Goal: Check status: Check status

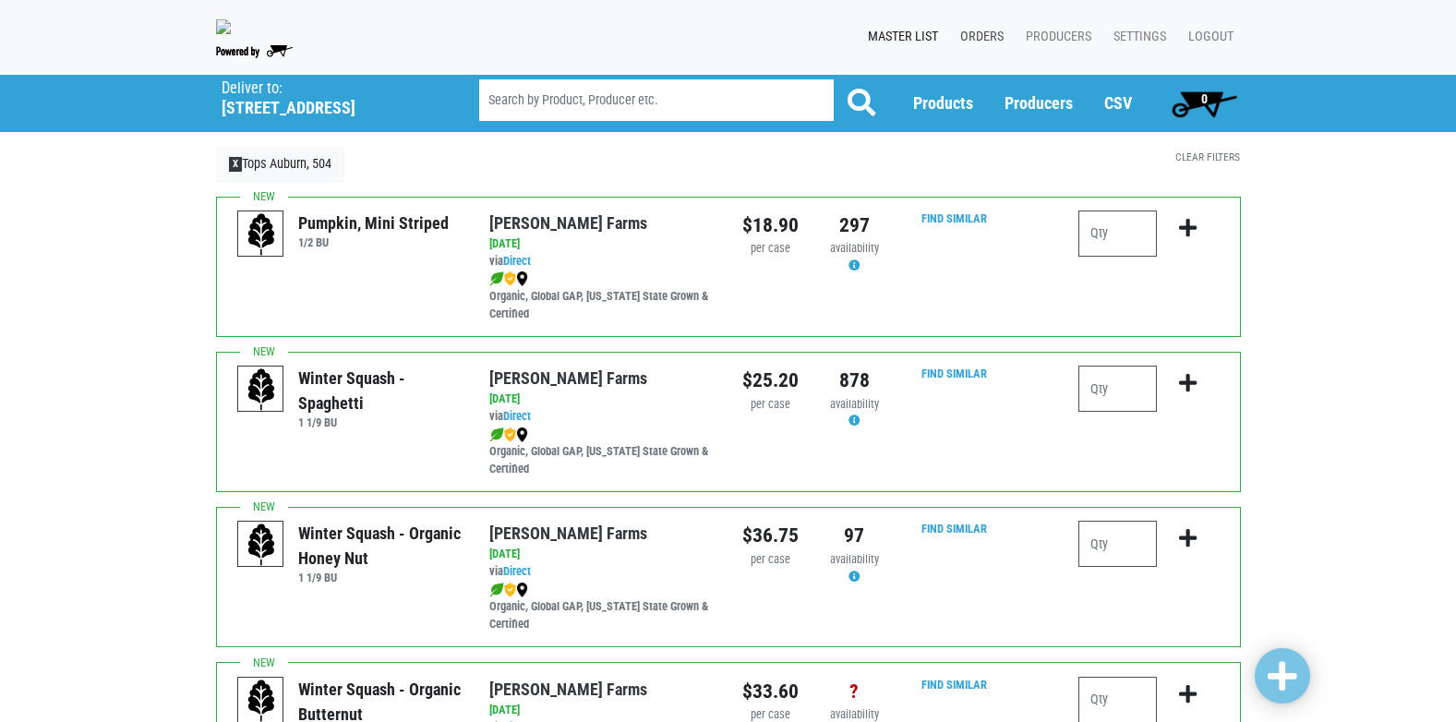
click at [974, 40] on link "Orders" at bounding box center [978, 36] width 66 height 35
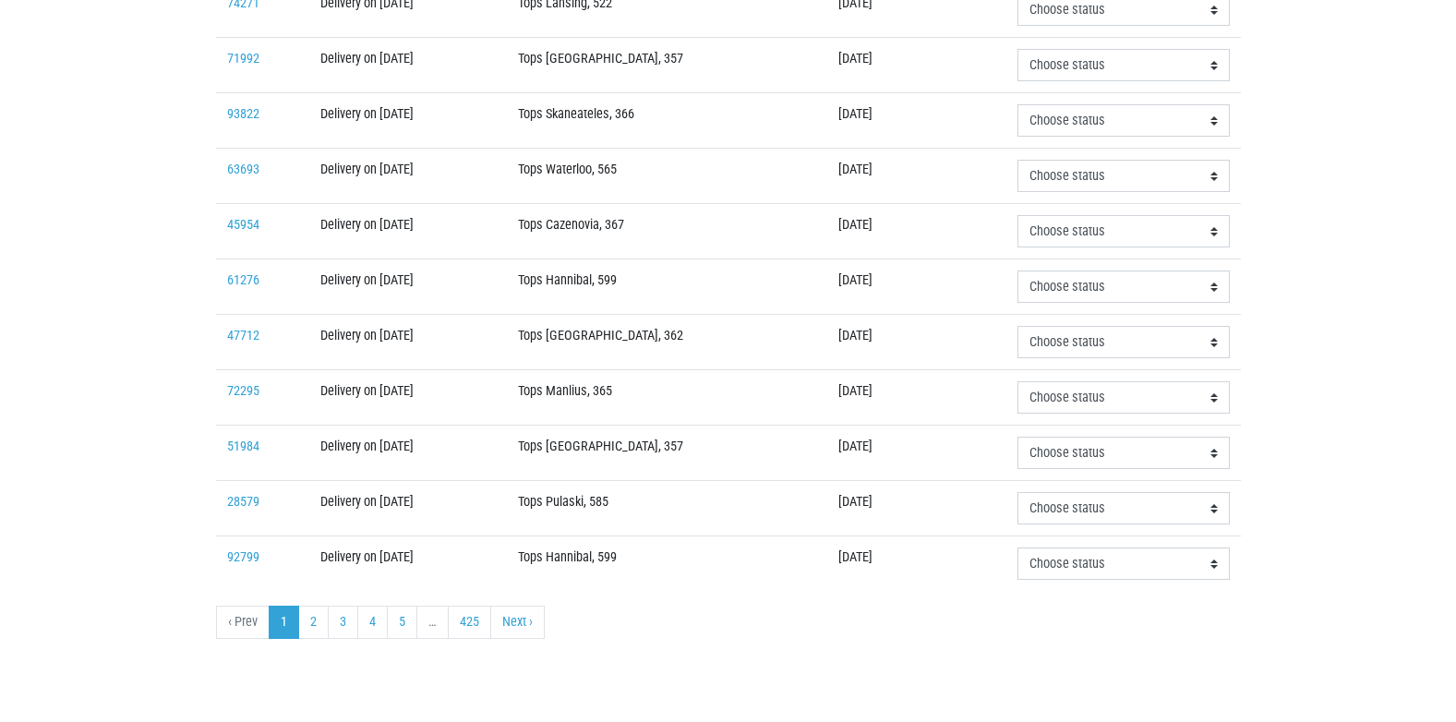
scroll to position [556, 0]
click at [524, 624] on link "Next ›" at bounding box center [517, 622] width 54 height 33
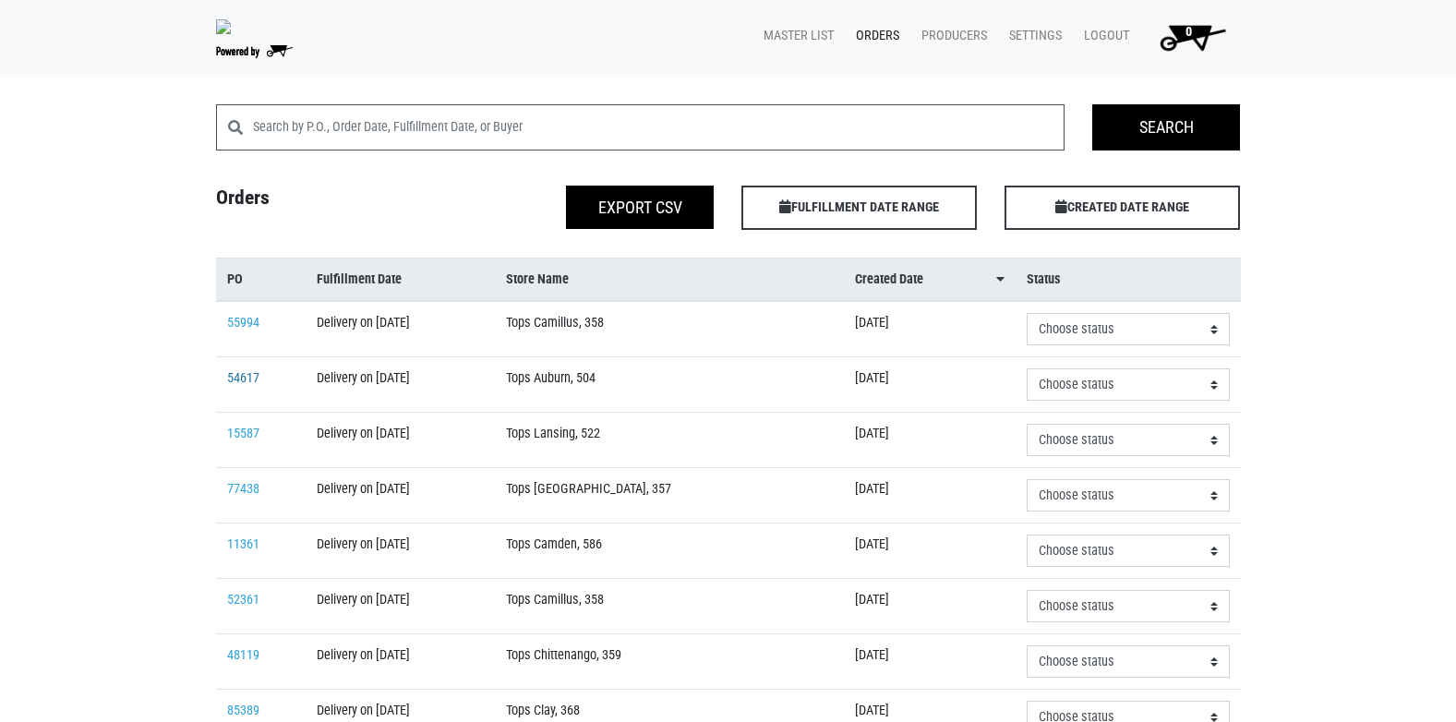
click at [248, 386] on link "54617" at bounding box center [243, 378] width 32 height 16
click at [250, 331] on link "55994" at bounding box center [243, 323] width 32 height 16
click at [836, 230] on span "FULFILLMENT DATE RANGE Apply" at bounding box center [858, 208] width 235 height 44
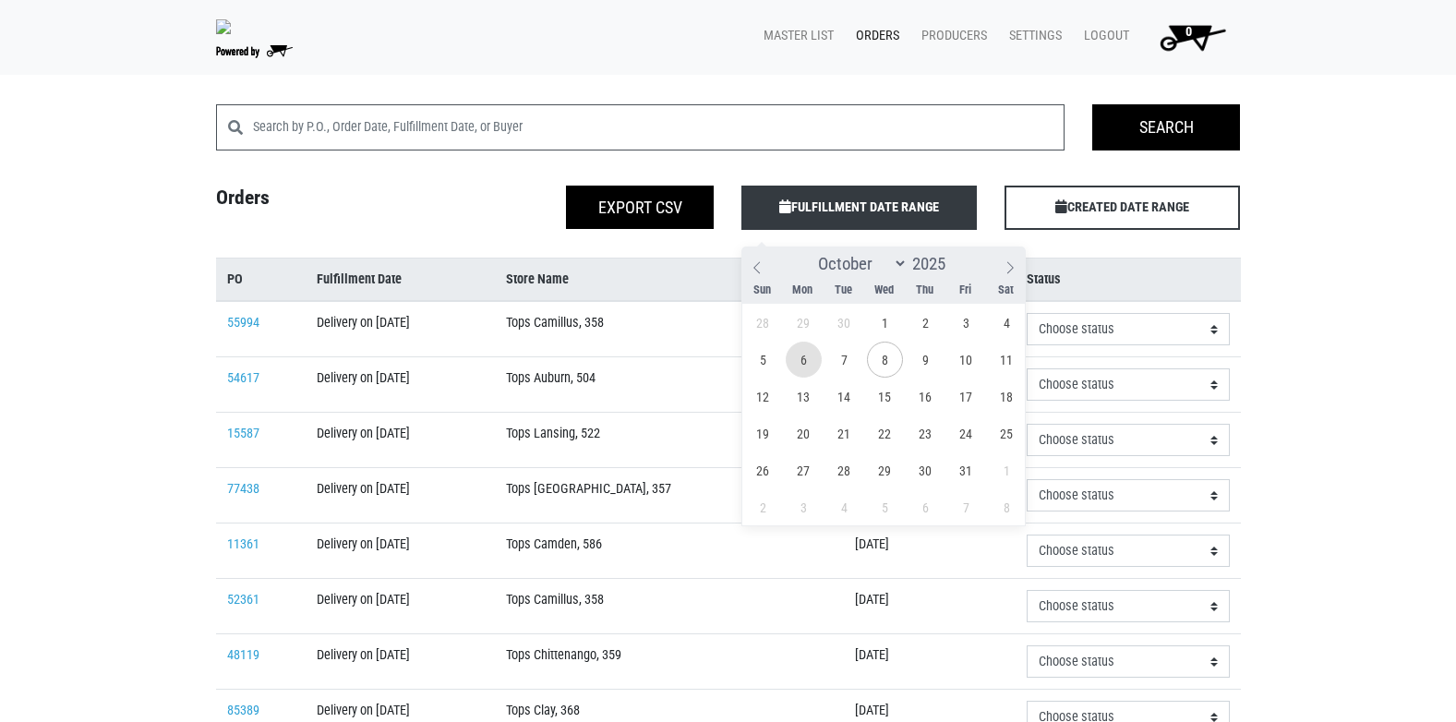
click at [808, 365] on span "6" at bounding box center [804, 360] width 36 height 36
type span "[DATE]"
click at [808, 367] on span "6" at bounding box center [804, 360] width 36 height 36
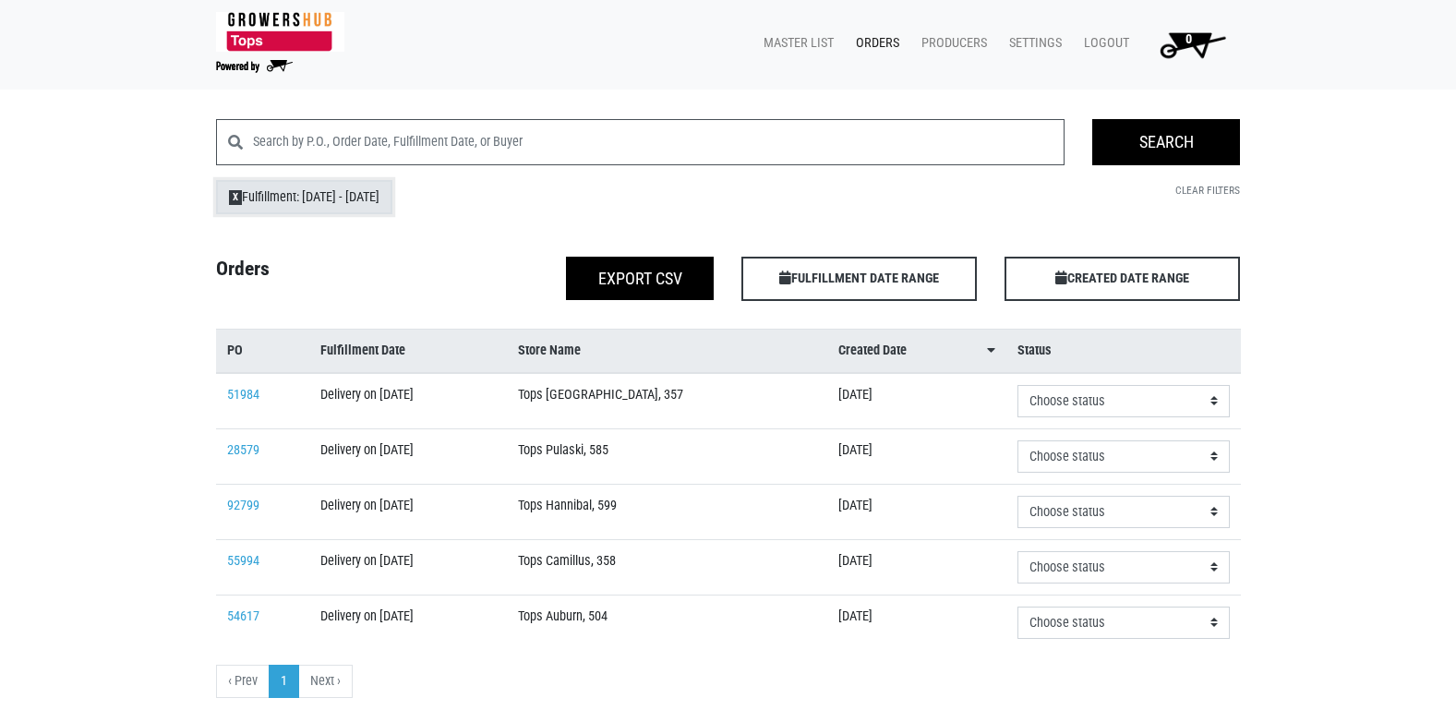
click at [236, 199] on span "X" at bounding box center [236, 197] width 14 height 15
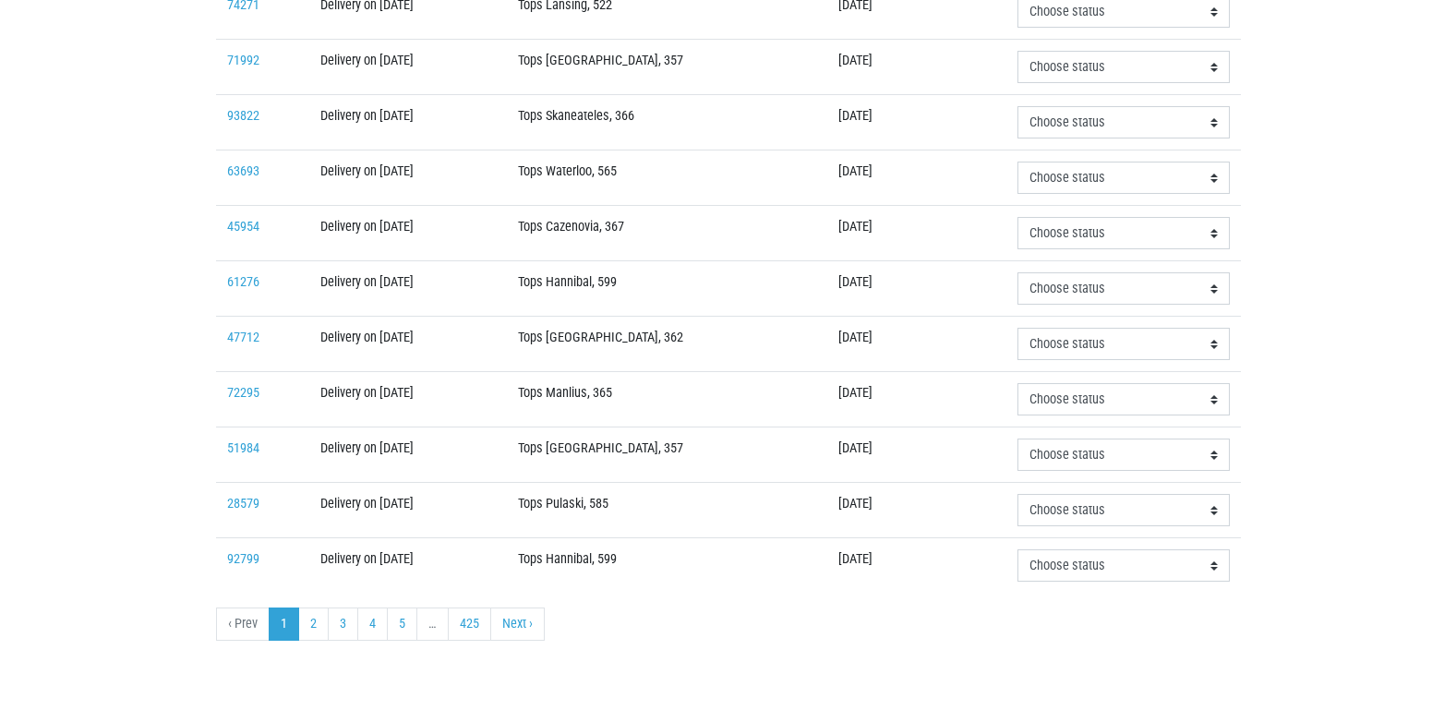
scroll to position [556, 0]
click at [403, 626] on link "5" at bounding box center [402, 622] width 30 height 33
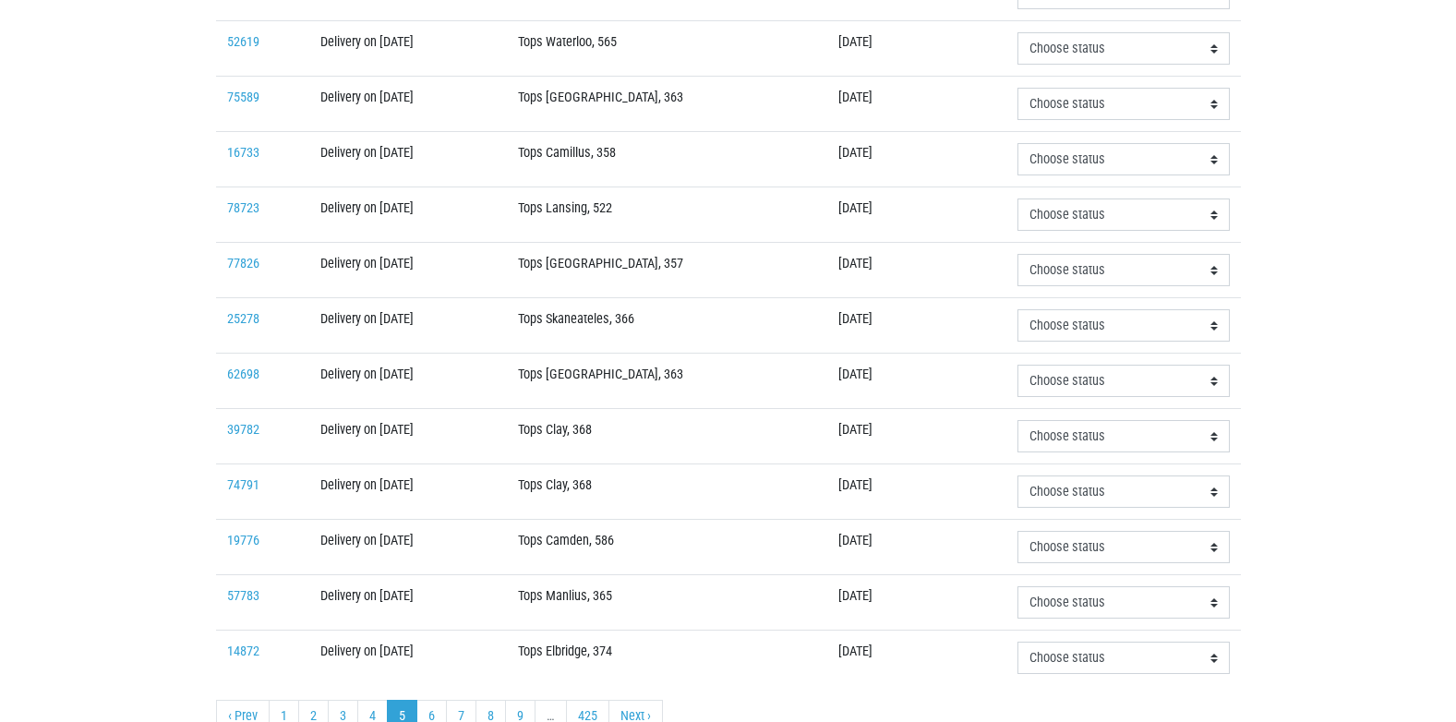
scroll to position [554, 0]
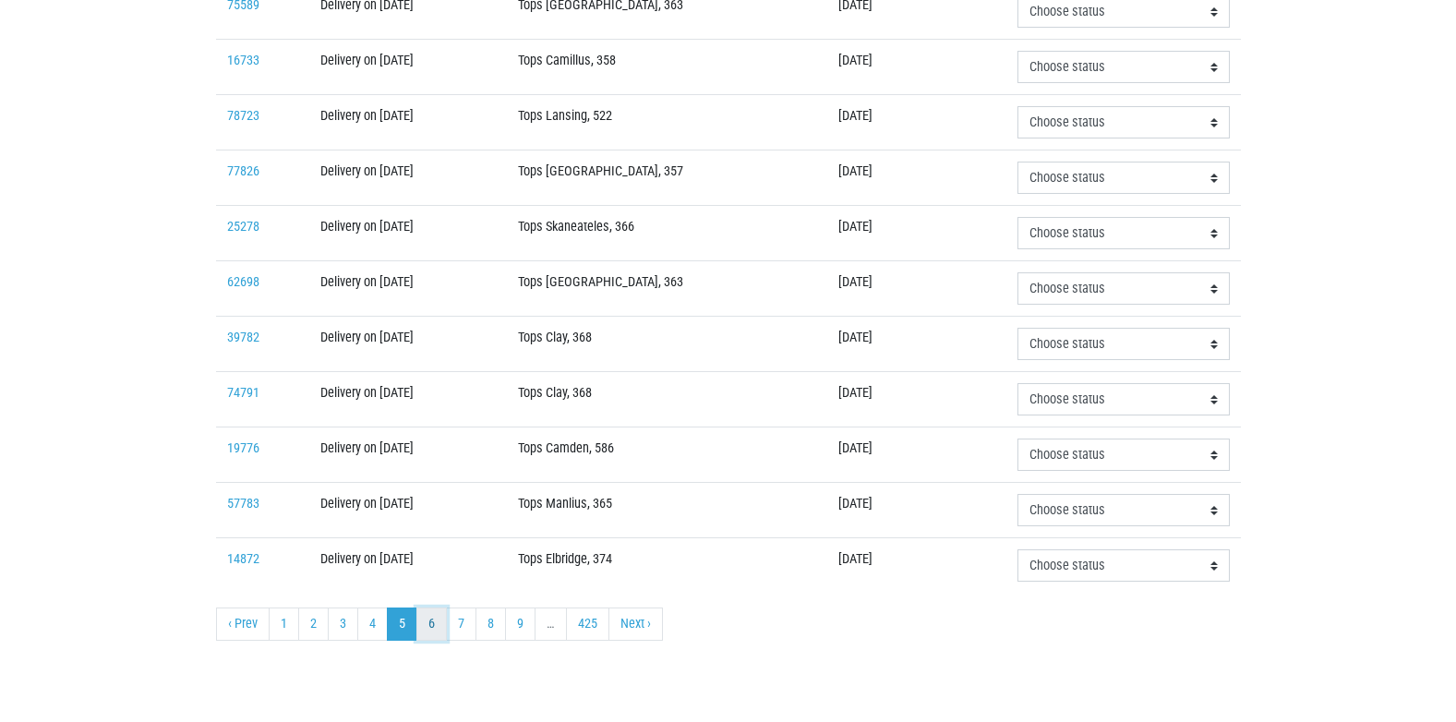
click at [440, 620] on link "6" at bounding box center [431, 624] width 30 height 33
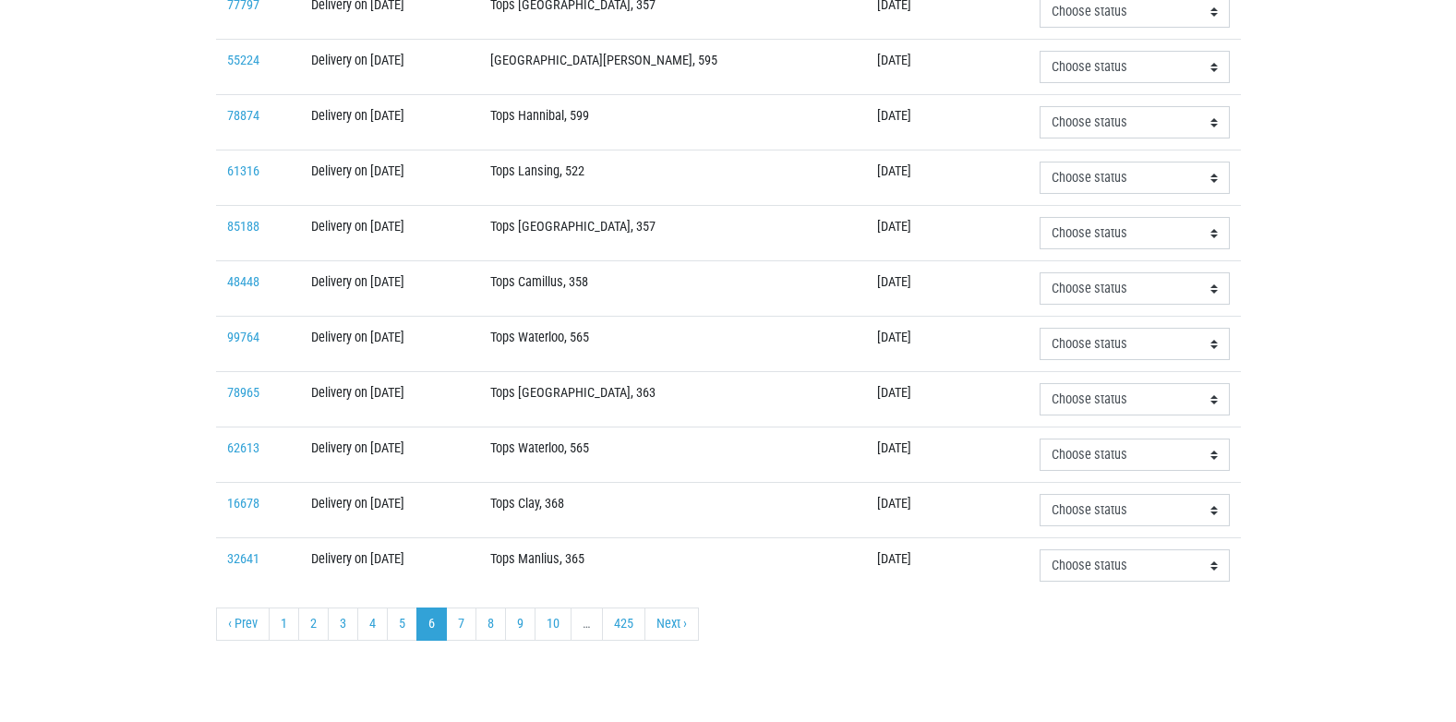
scroll to position [556, 0]
click at [551, 626] on link "10" at bounding box center [553, 622] width 37 height 33
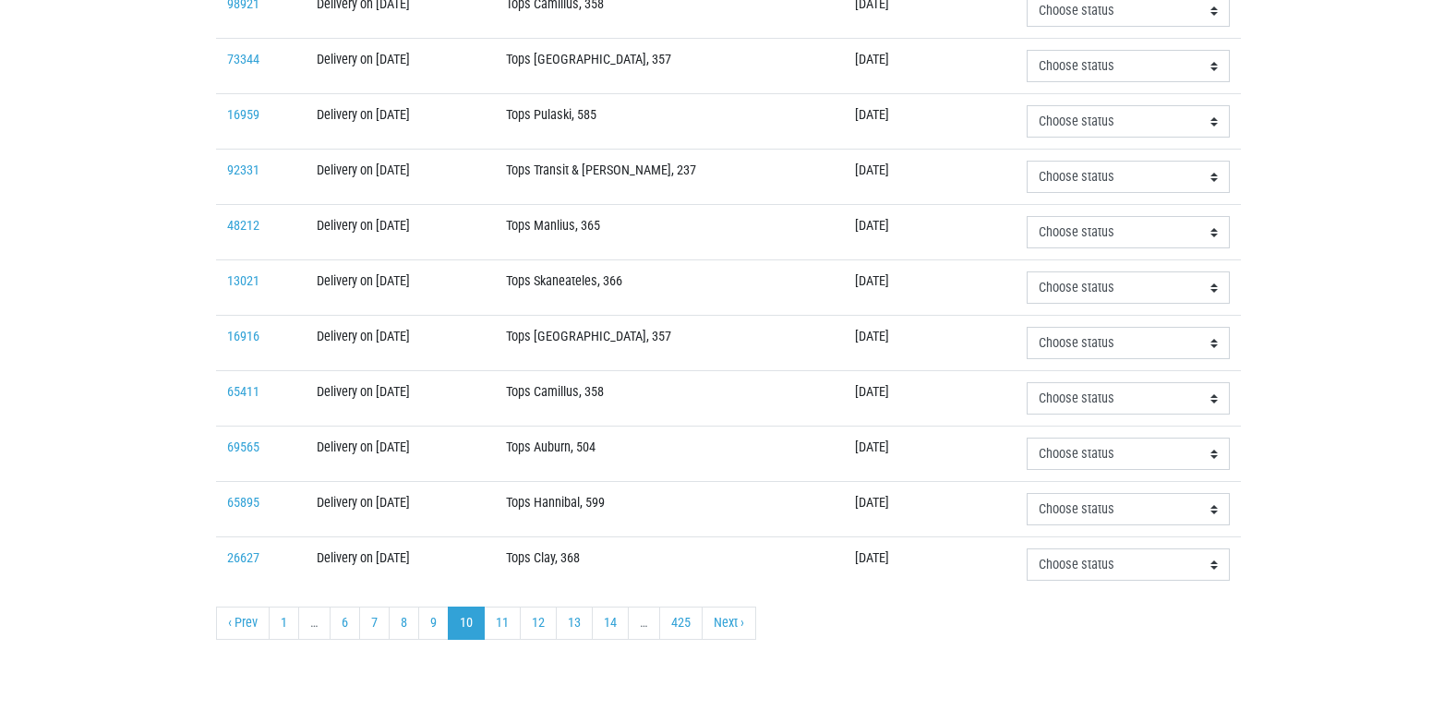
scroll to position [556, 0]
click at [250, 450] on link "69565" at bounding box center [243, 447] width 32 height 16
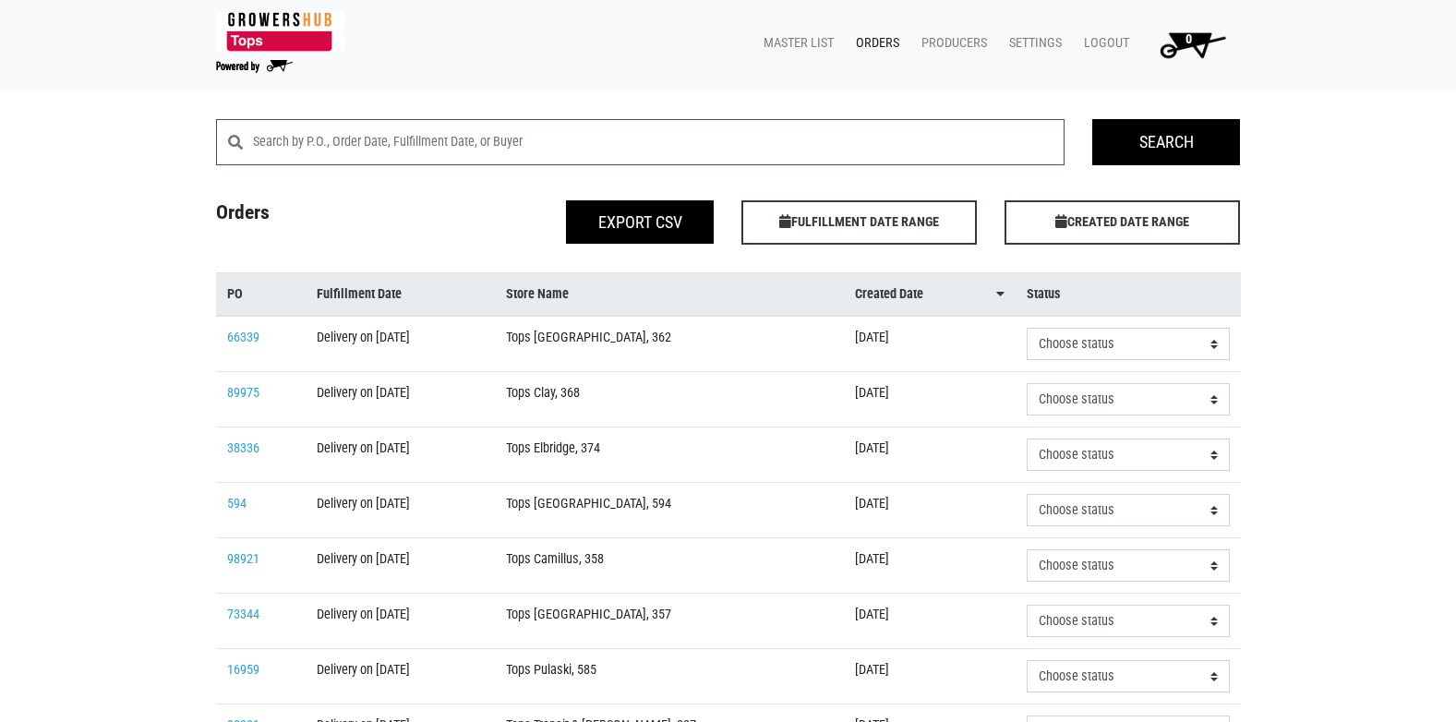
scroll to position [556, 0]
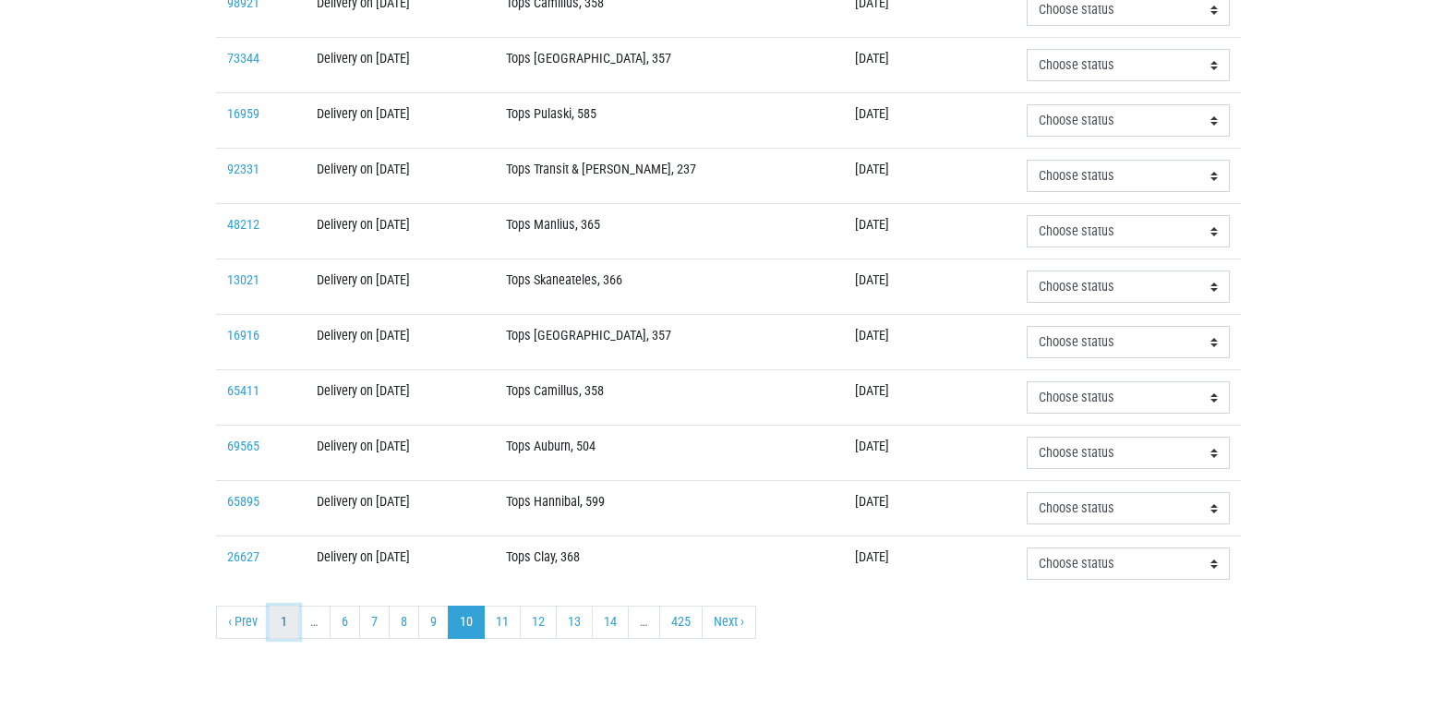
click at [289, 625] on link "1" at bounding box center [284, 622] width 30 height 33
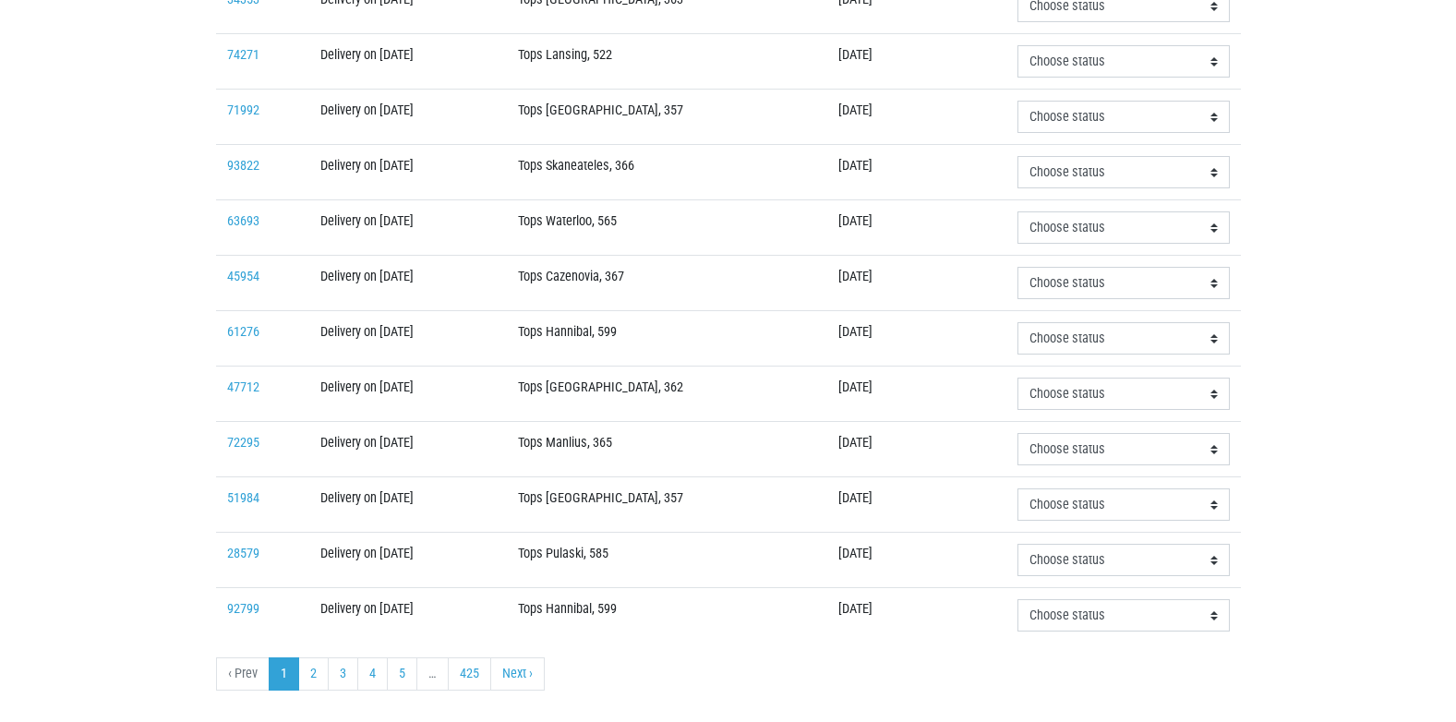
scroll to position [556, 0]
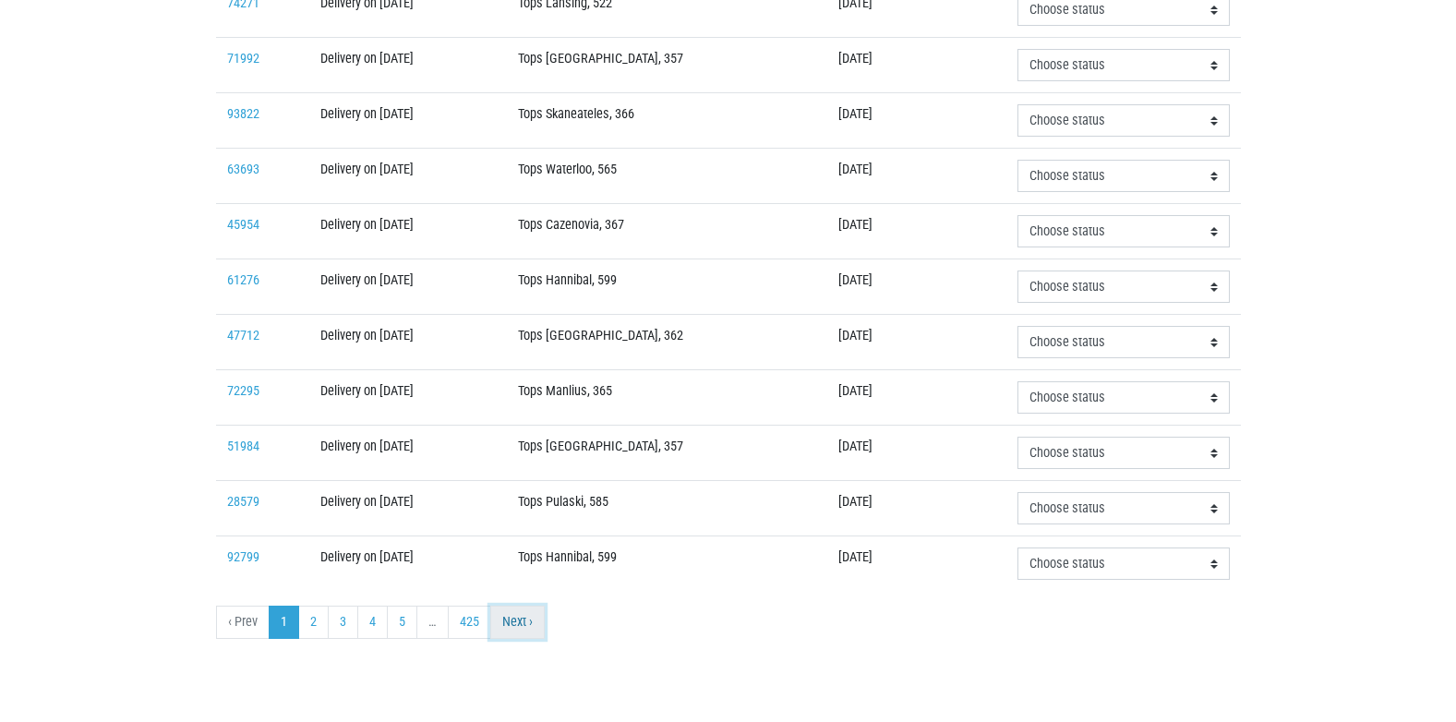
click at [524, 624] on link "Next ›" at bounding box center [517, 622] width 54 height 33
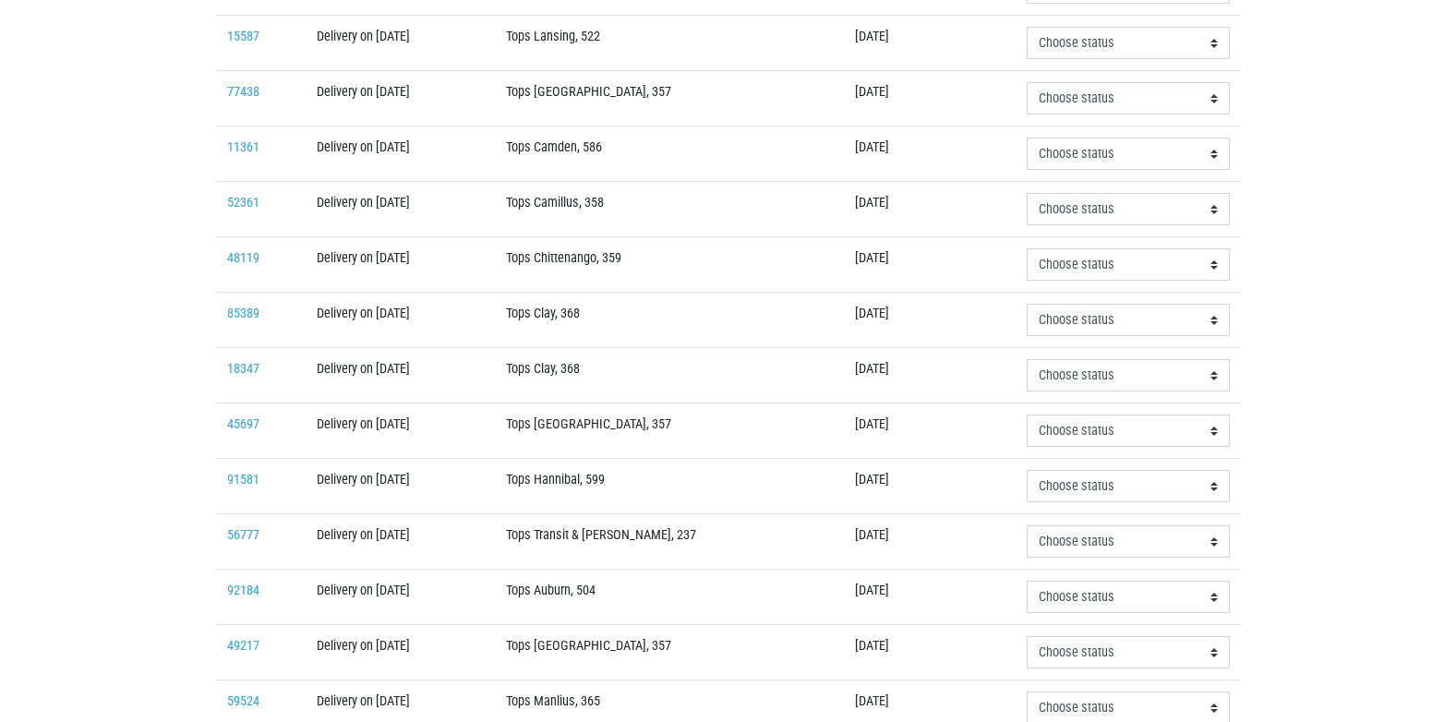
scroll to position [462, 0]
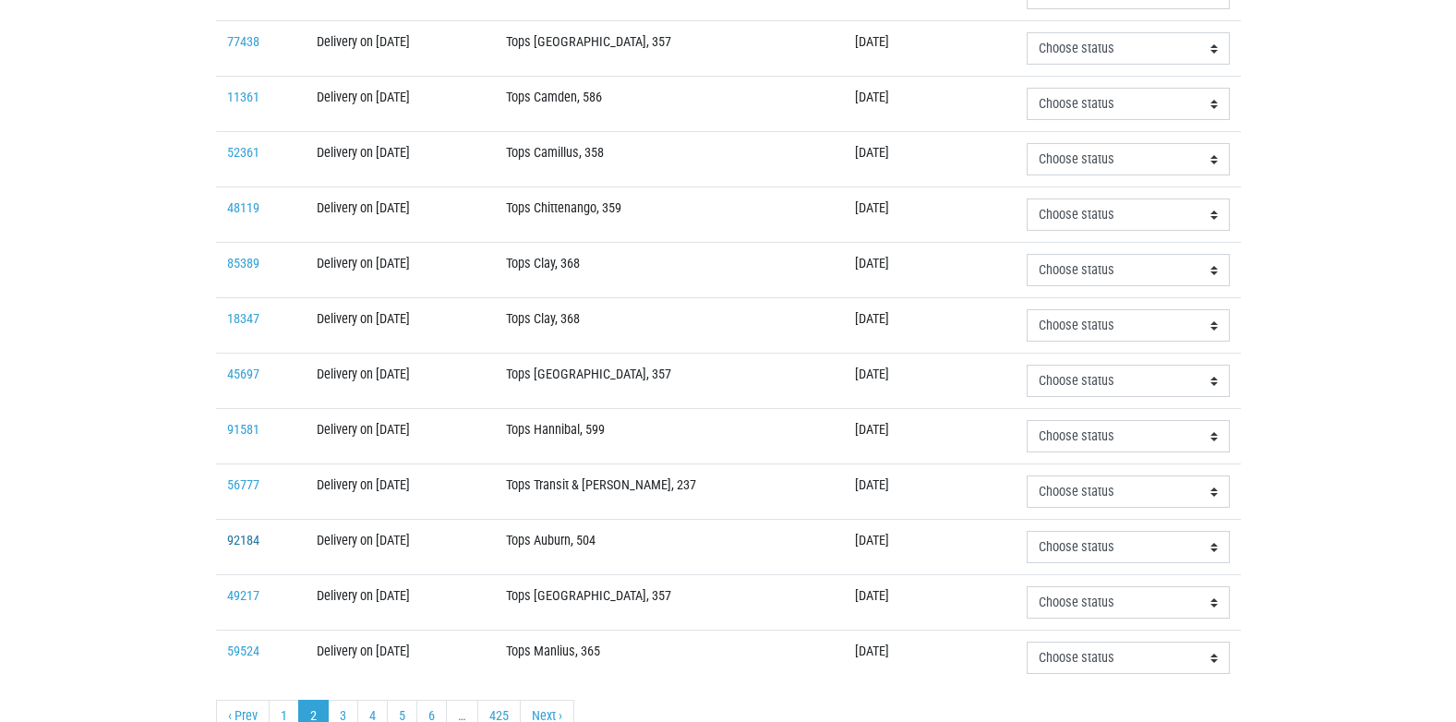
click at [245, 542] on link "92184" at bounding box center [243, 541] width 32 height 16
